Goal: Information Seeking & Learning: Learn about a topic

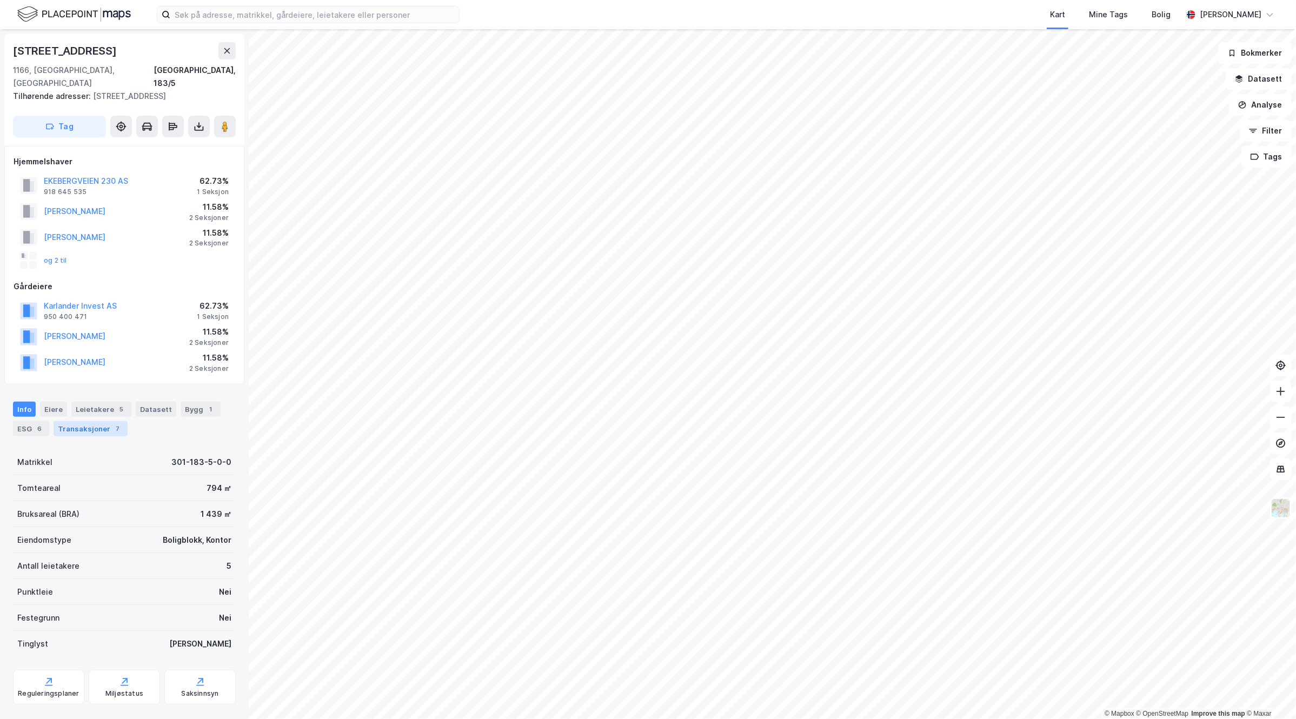
click at [90, 421] on div "Transaksjoner 7" at bounding box center [91, 428] width 74 height 15
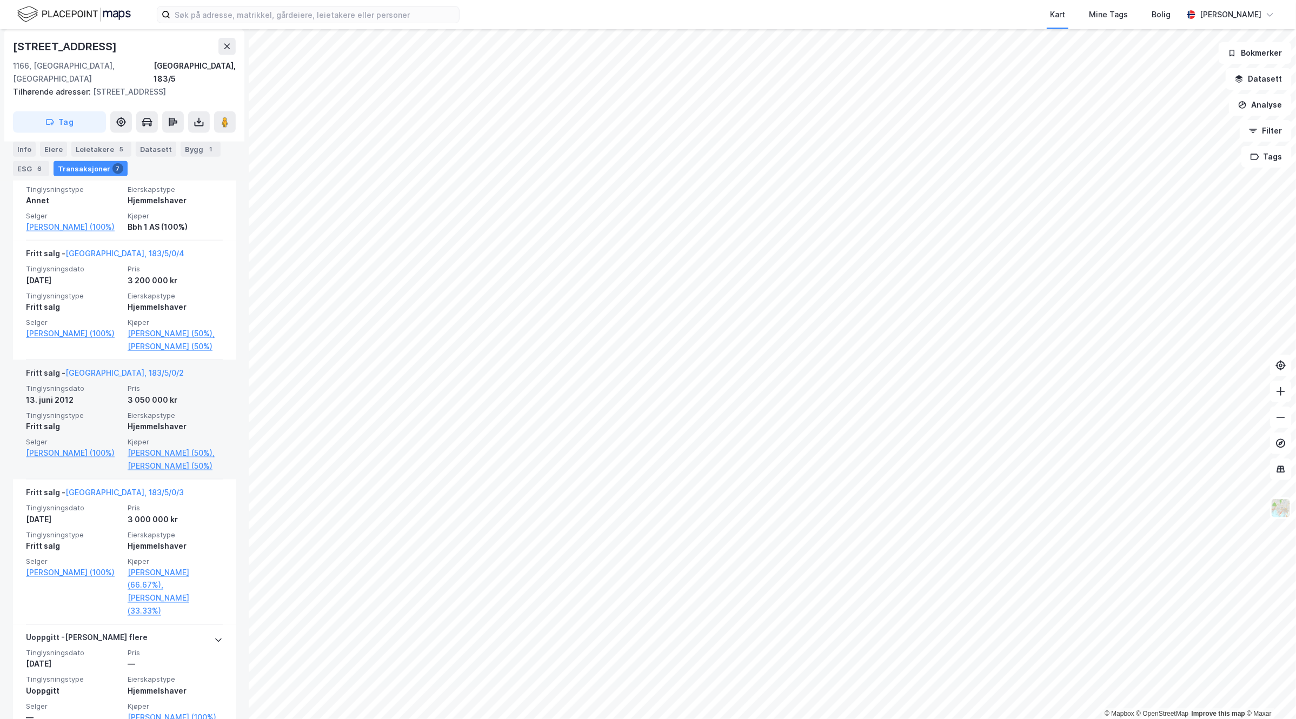
scroll to position [768, 0]
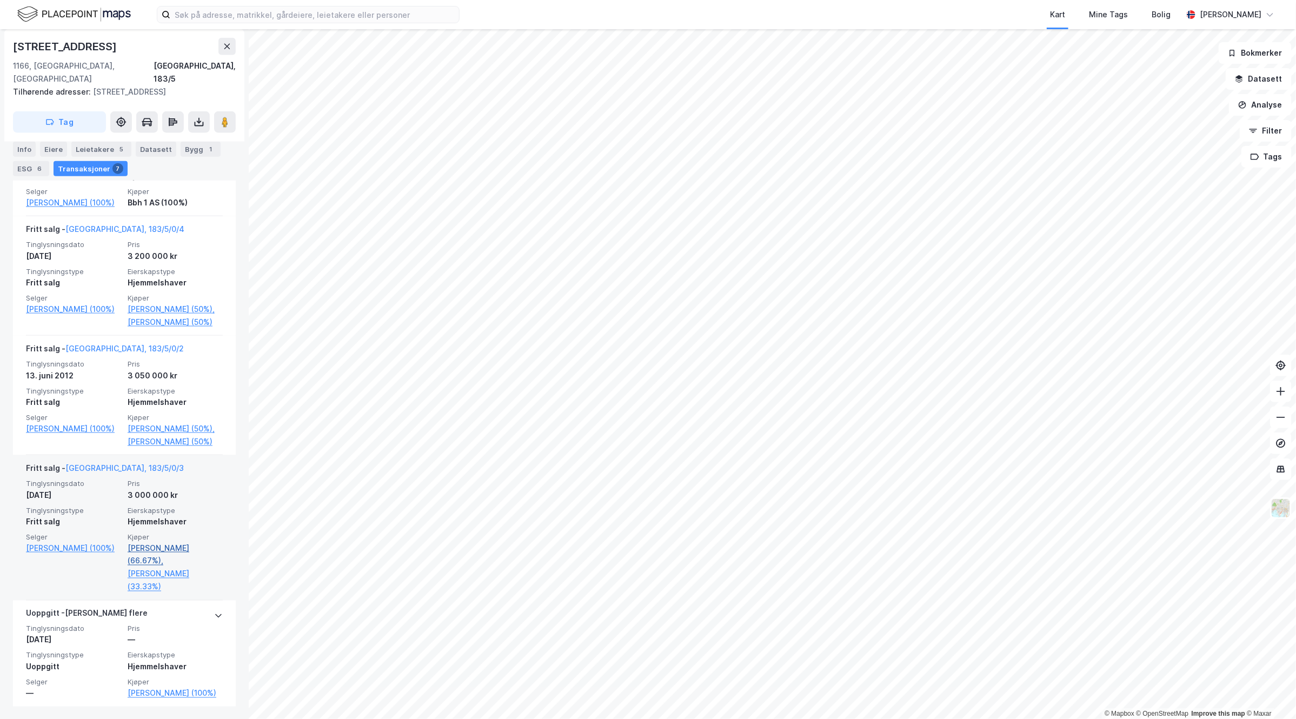
click at [155, 548] on link "[PERSON_NAME] (66.67%)," at bounding box center [175, 555] width 95 height 26
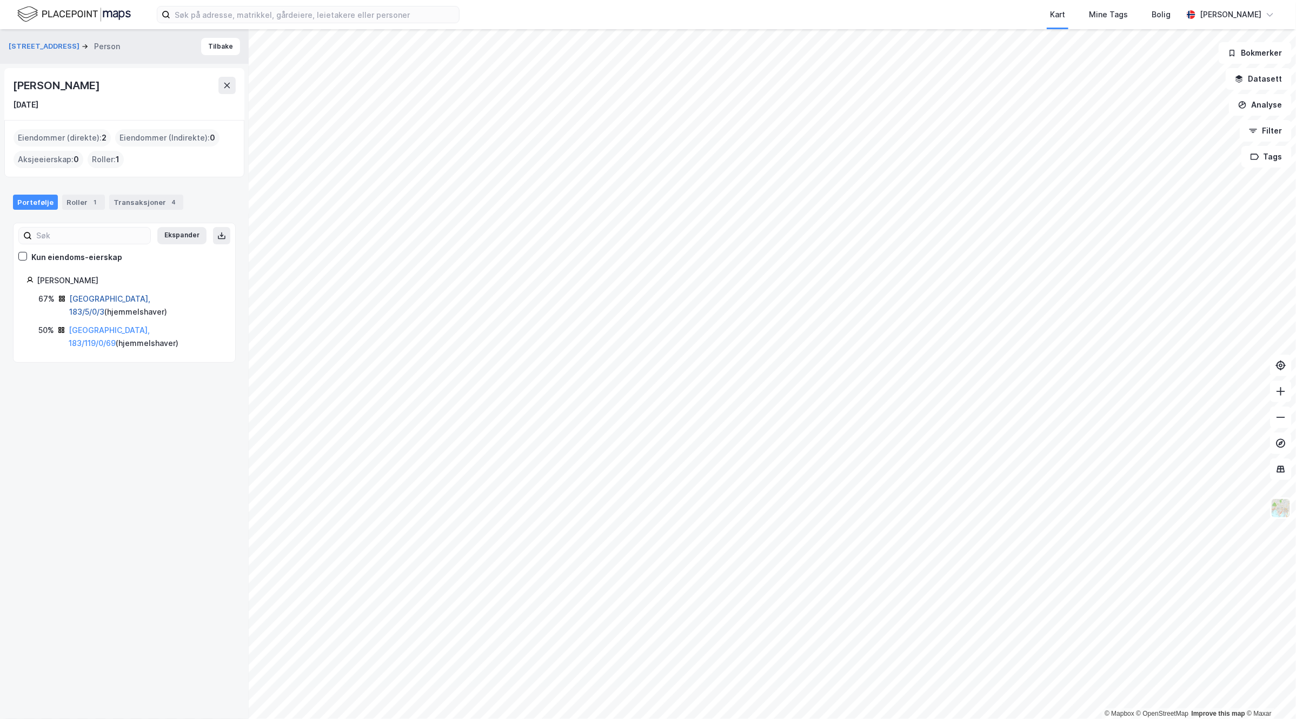
click at [85, 299] on link "[GEOGRAPHIC_DATA], 183/5/0/3" at bounding box center [109, 305] width 81 height 22
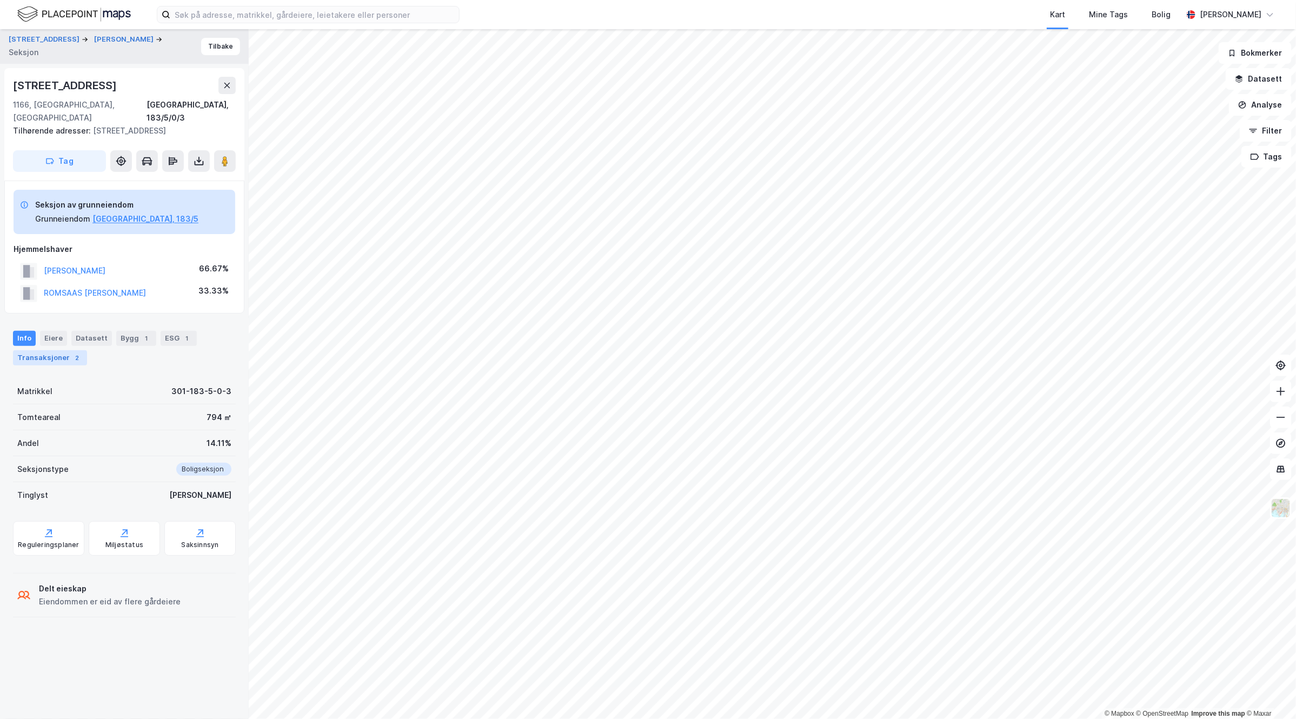
click at [59, 350] on div "Transaksjoner 2" at bounding box center [50, 357] width 74 height 15
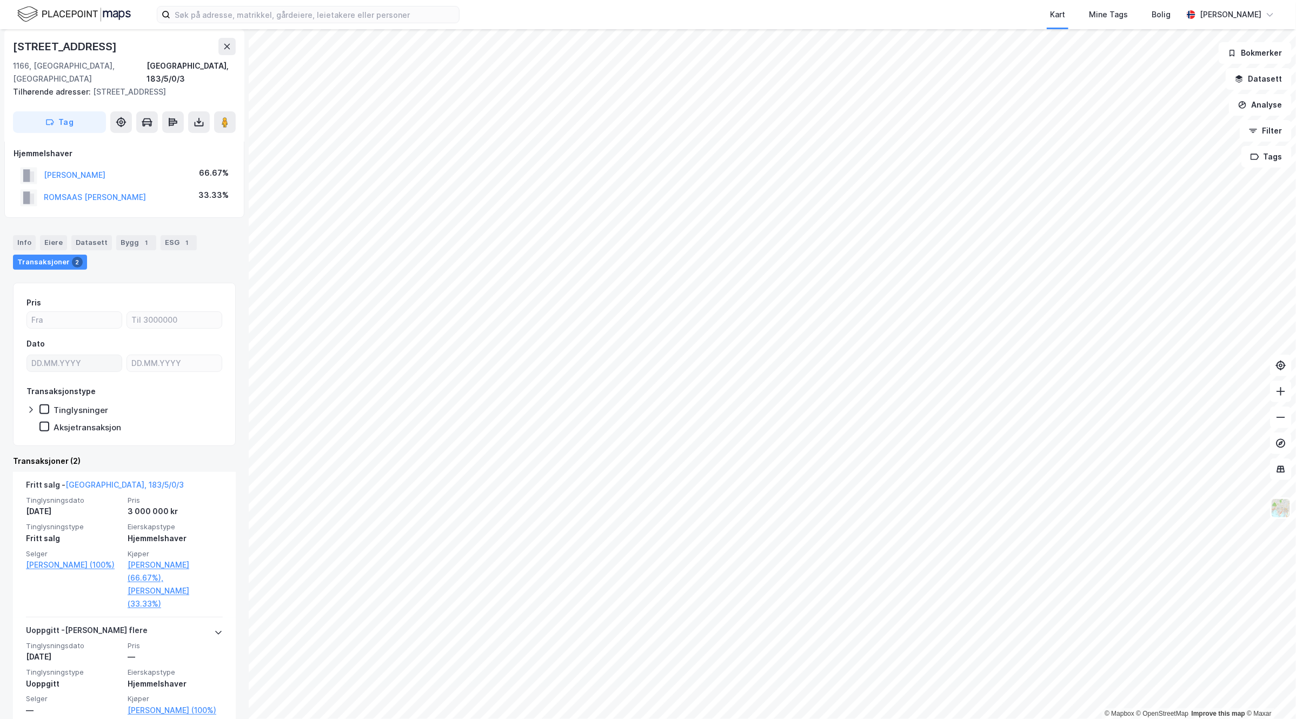
scroll to position [99, 0]
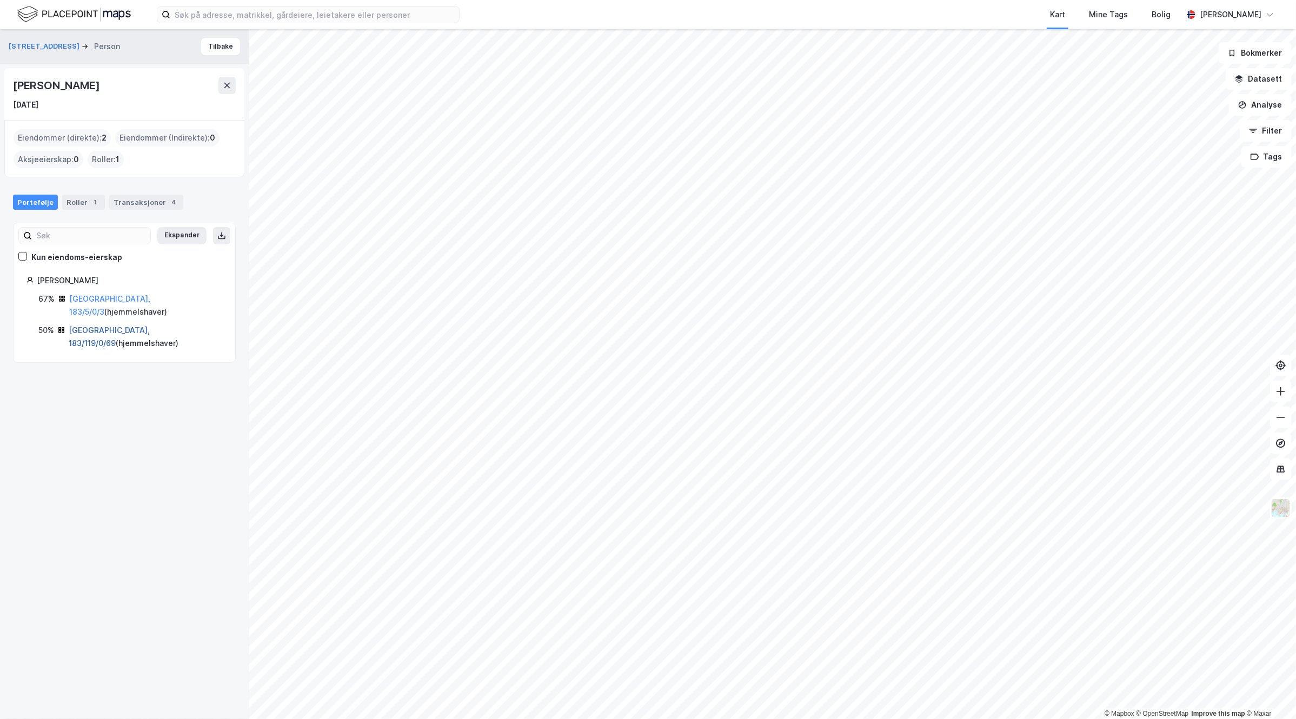
click at [94, 325] on link "[GEOGRAPHIC_DATA], 183/119/0/69" at bounding box center [109, 336] width 81 height 22
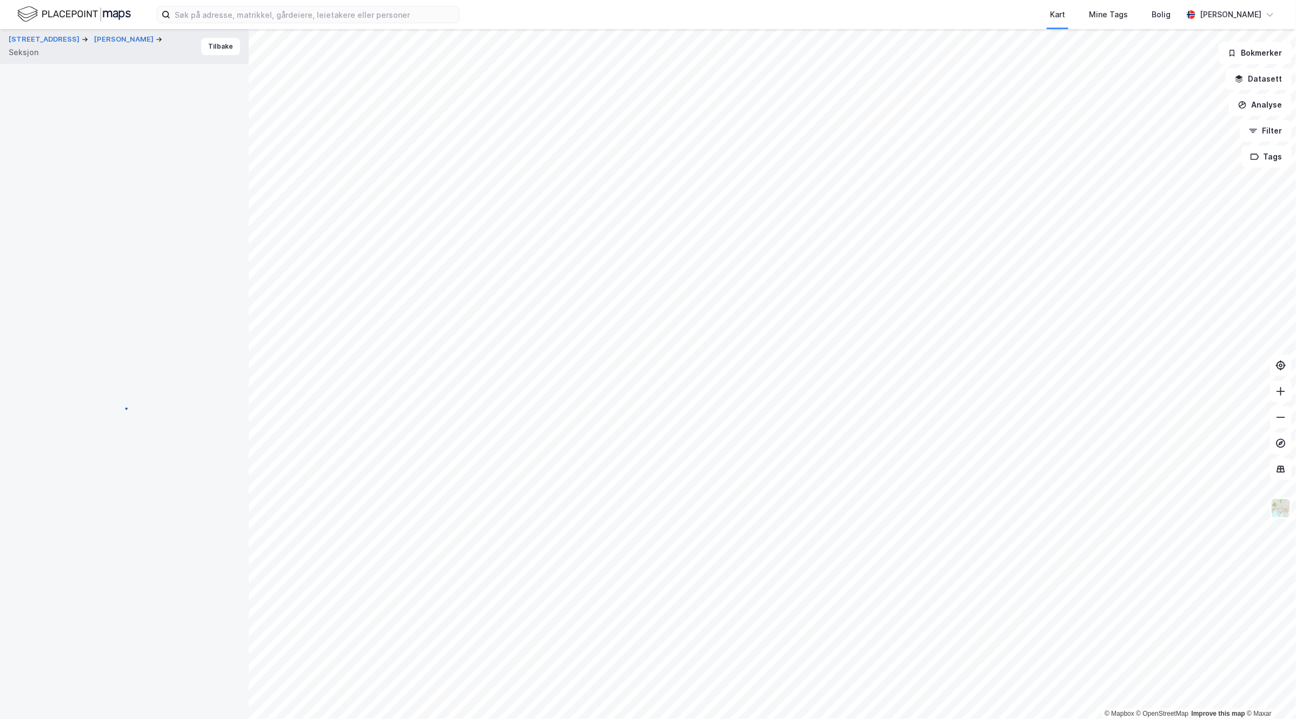
scroll to position [24, 0]
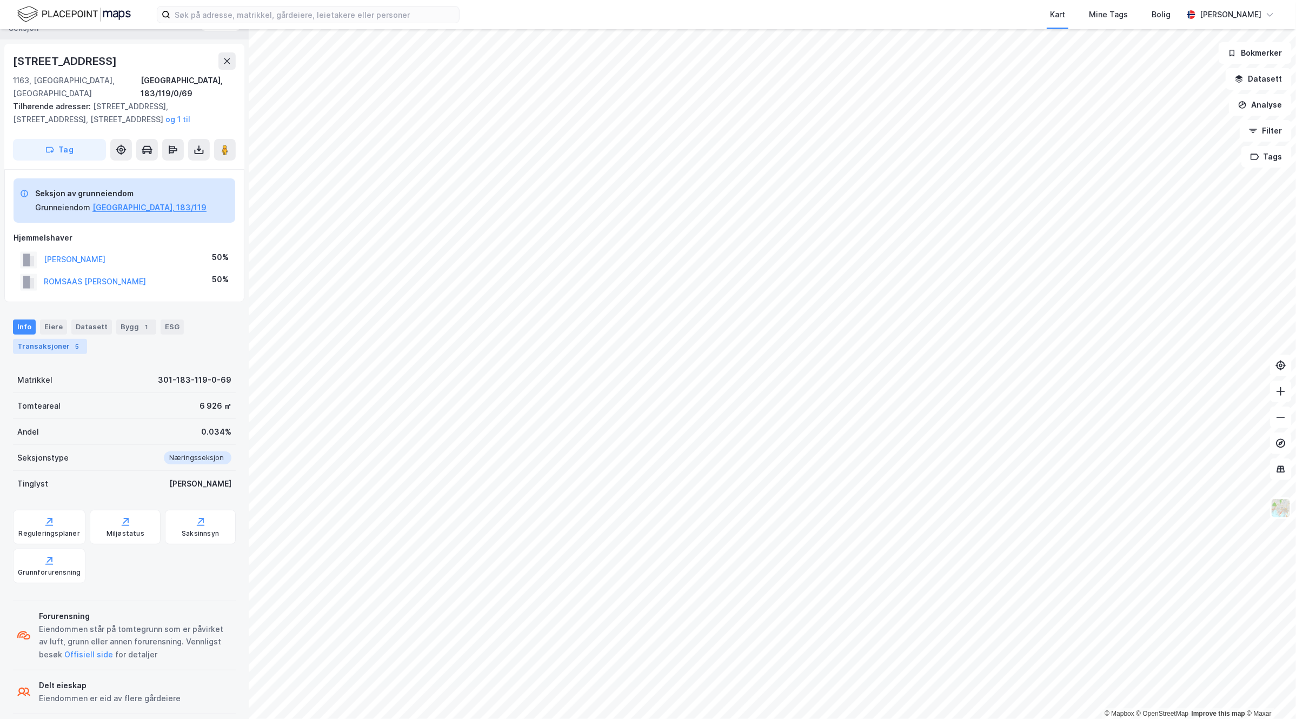
click at [65, 339] on div "Transaksjoner 5" at bounding box center [50, 346] width 74 height 15
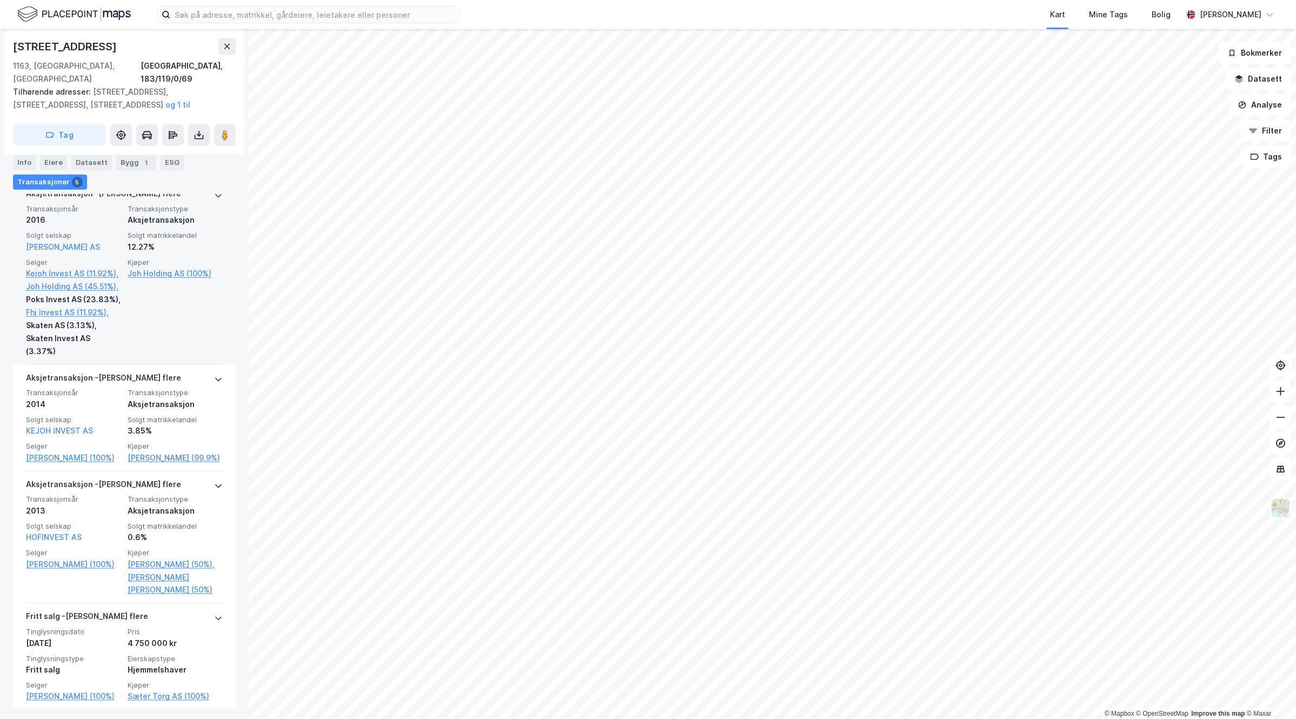
scroll to position [541, 0]
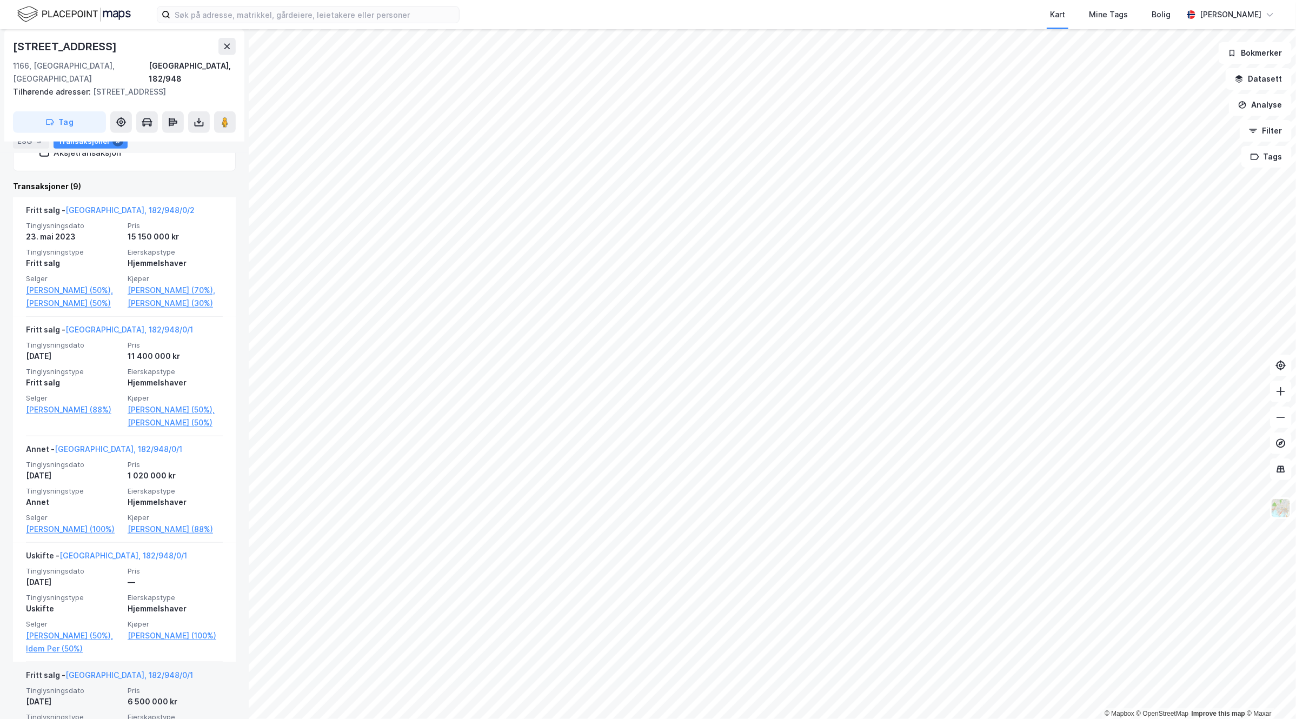
scroll to position [203, 0]
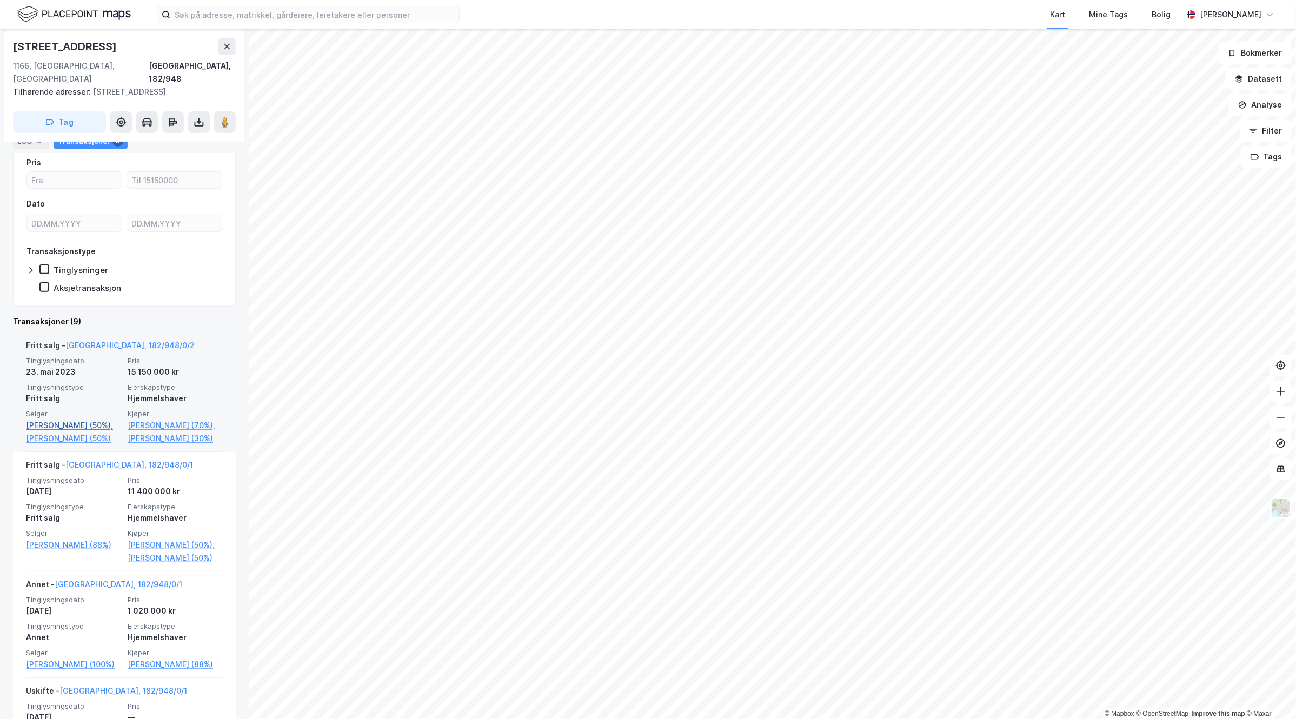
click at [57, 419] on link "[PERSON_NAME] (50%)," at bounding box center [73, 425] width 95 height 13
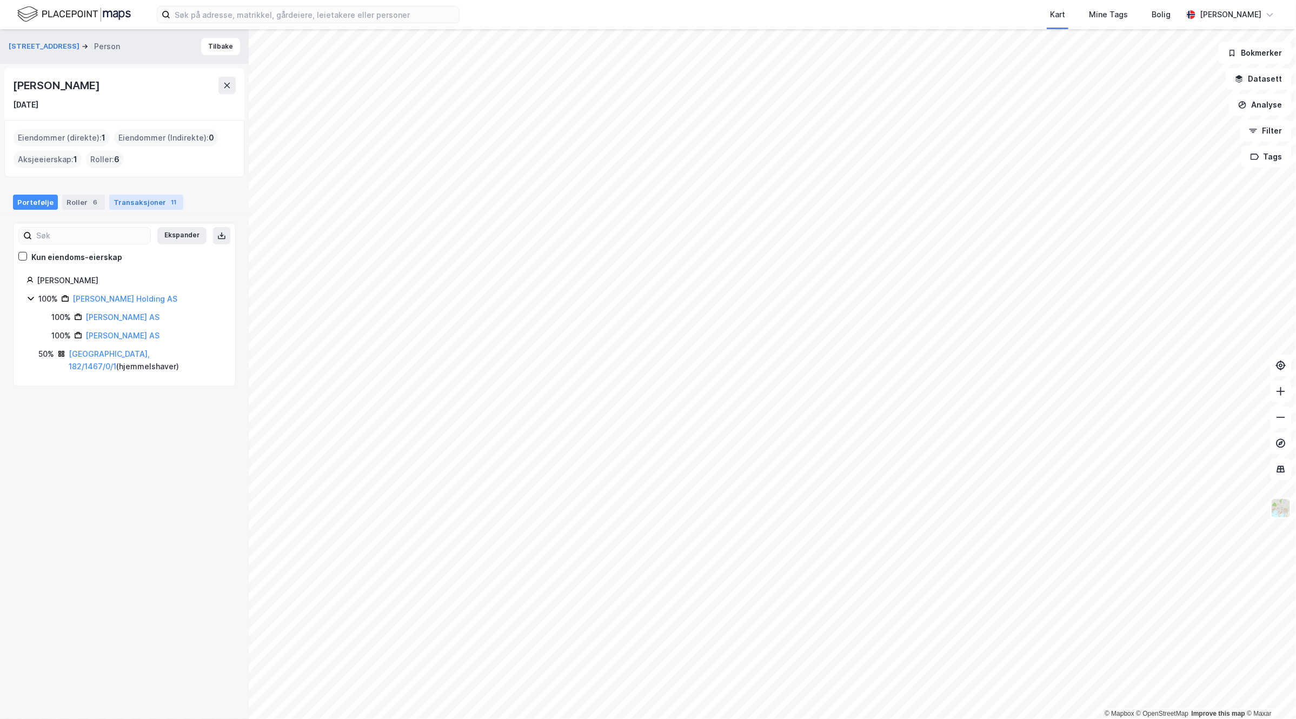
click at [135, 204] on div "Transaksjoner 11" at bounding box center [146, 202] width 74 height 15
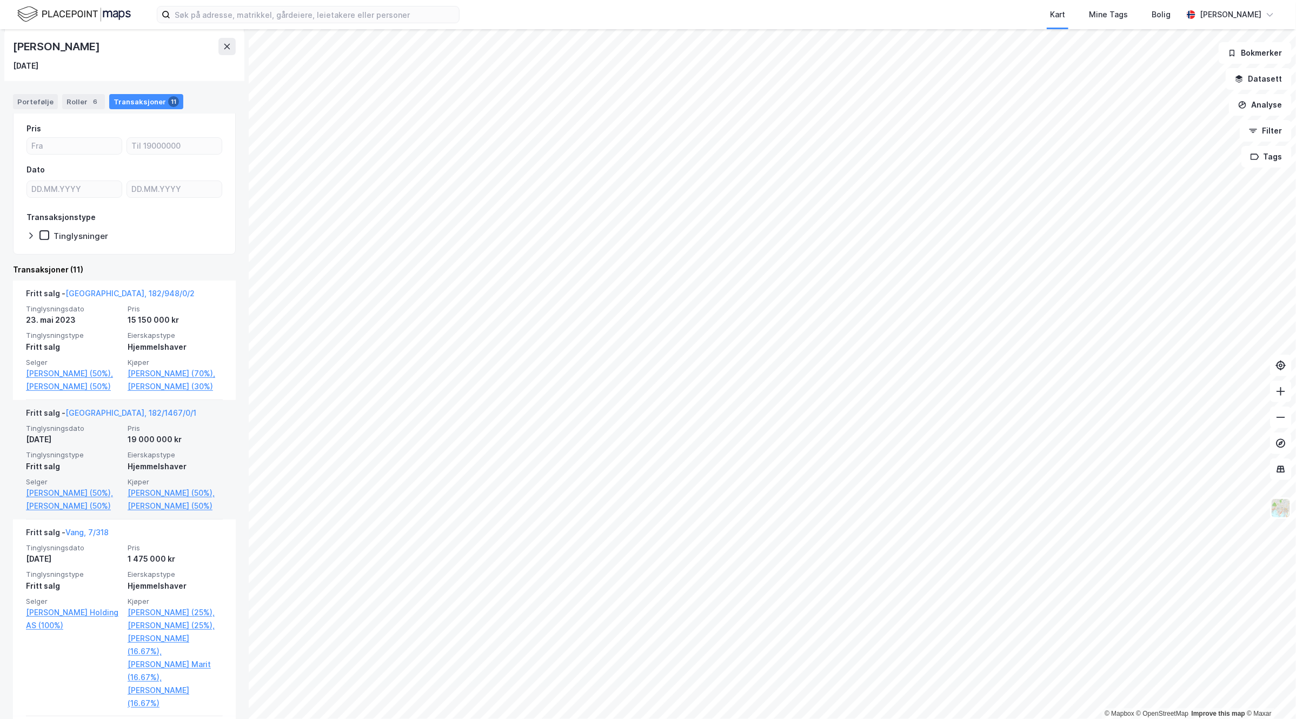
scroll to position [135, 0]
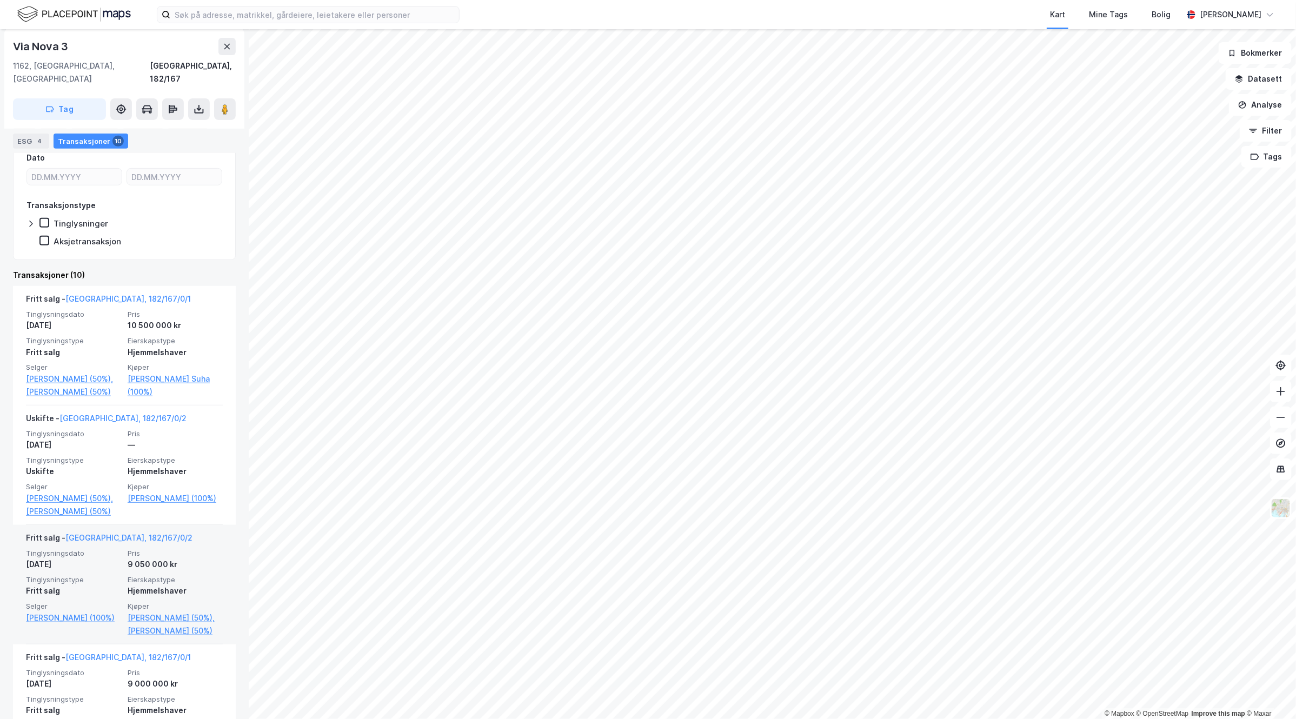
scroll to position [203, 0]
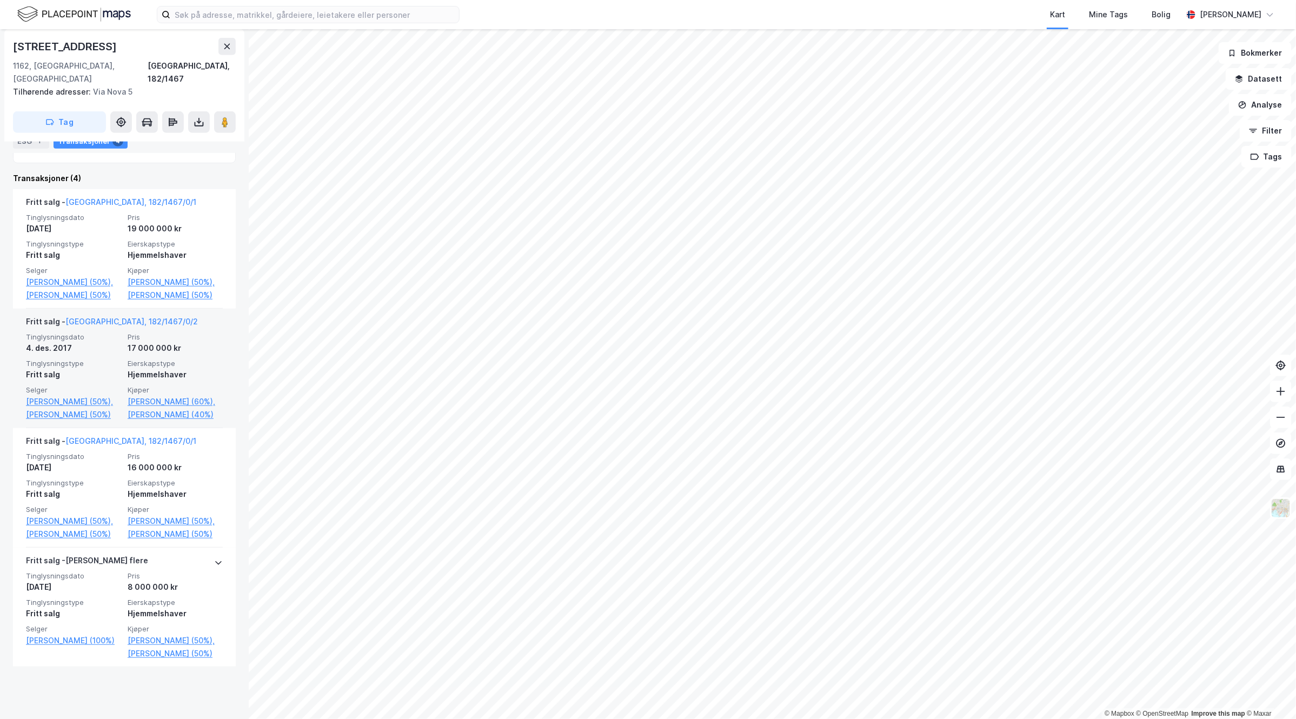
scroll to position [316, 0]
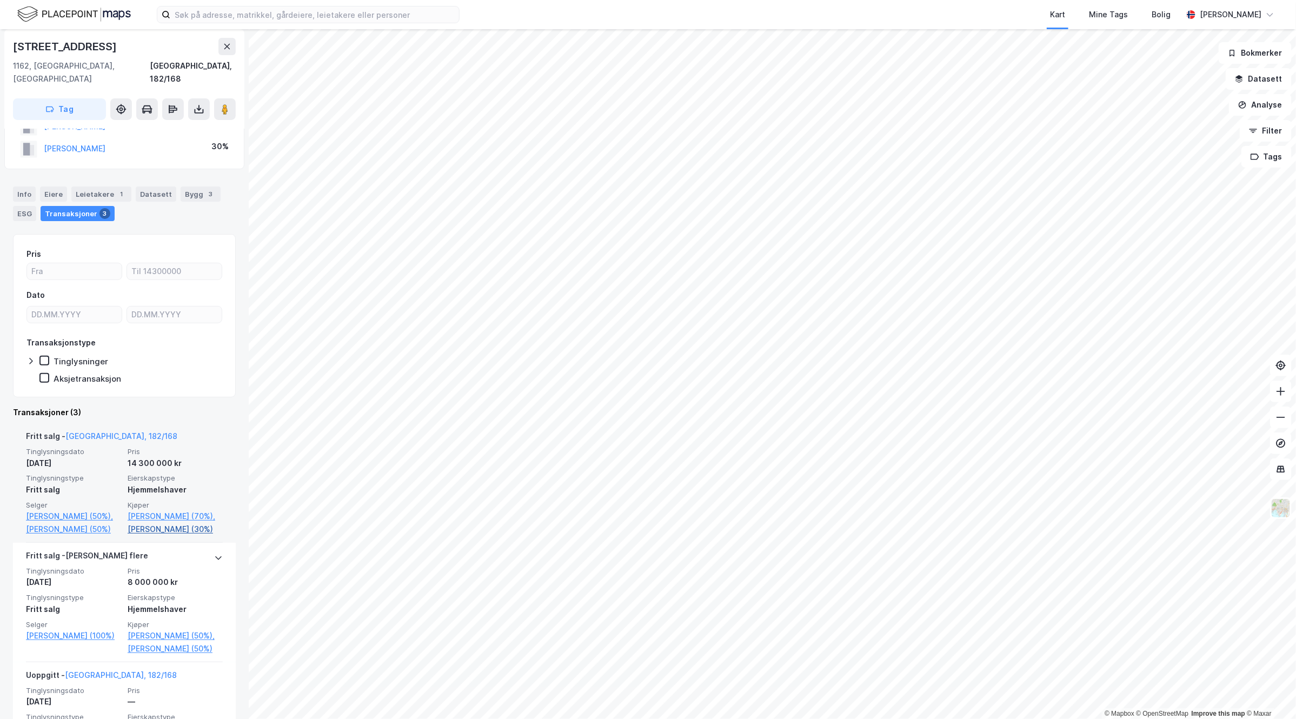
scroll to position [135, 0]
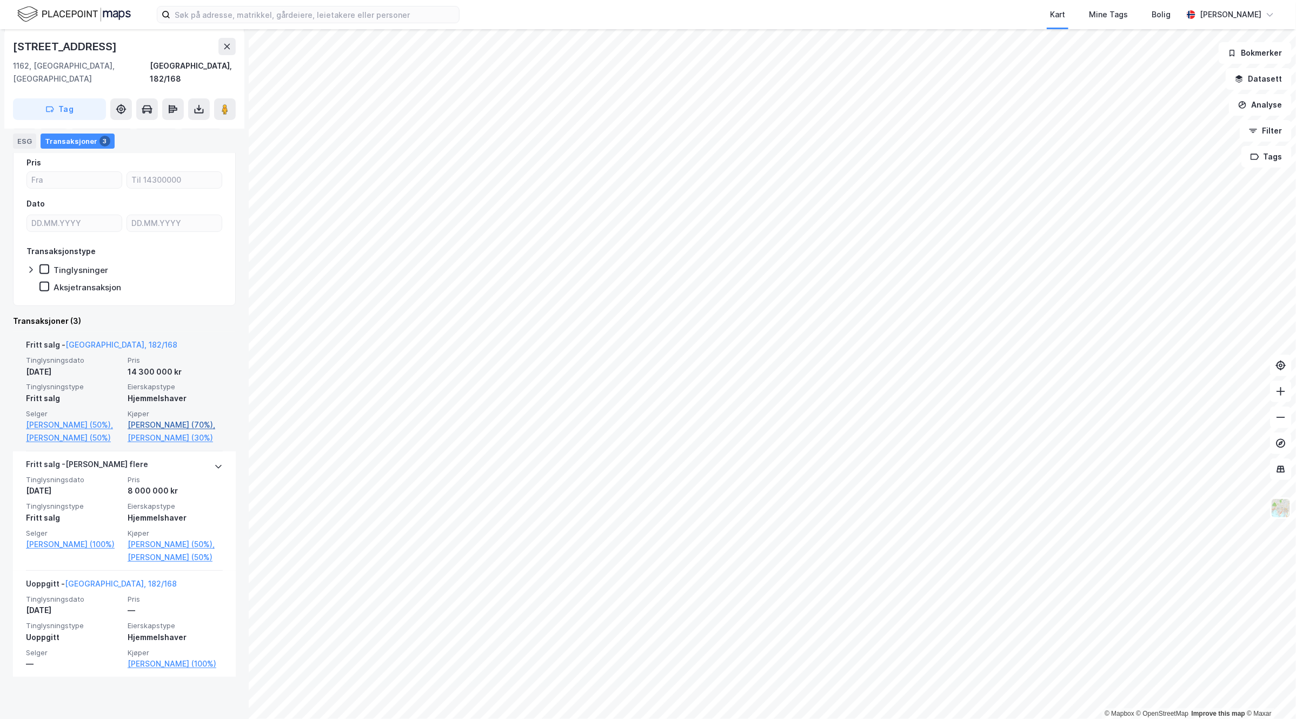
click at [165, 418] on link "[PERSON_NAME] (70%)," at bounding box center [175, 424] width 95 height 13
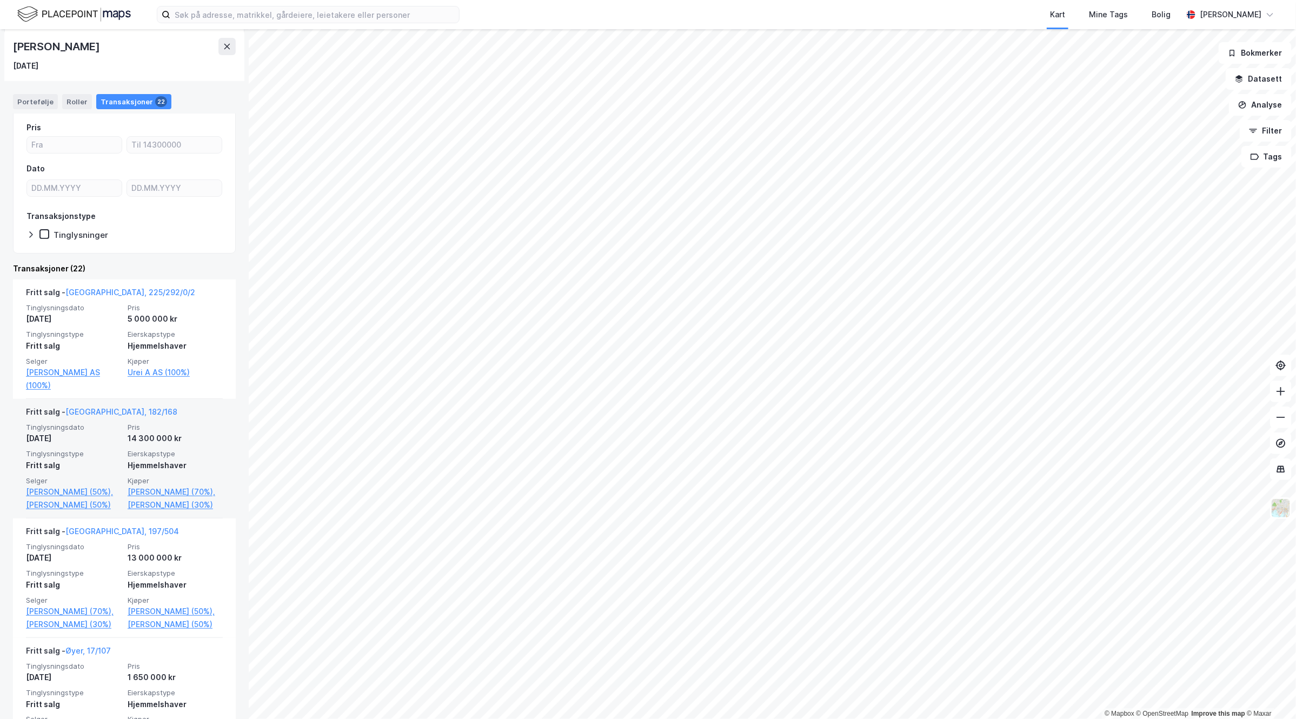
scroll to position [135, 0]
